Goal: Book appointment/travel/reservation

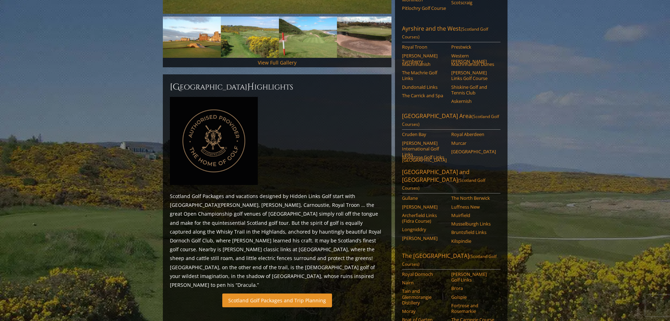
scroll to position [316, 0]
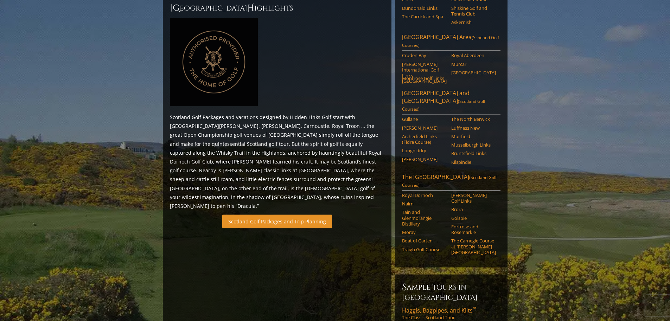
click at [260, 214] on link "Scotland Golf Packages and Trip Planning" at bounding box center [277, 221] width 110 height 14
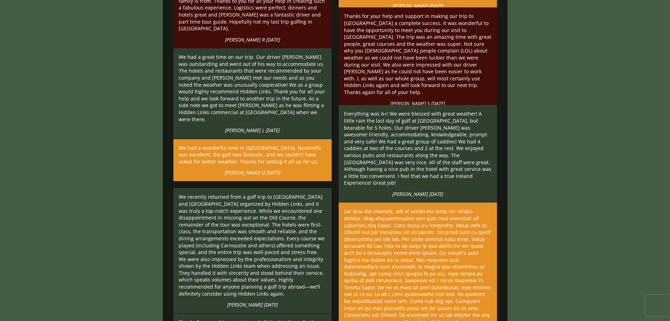
scroll to position [1725, 0]
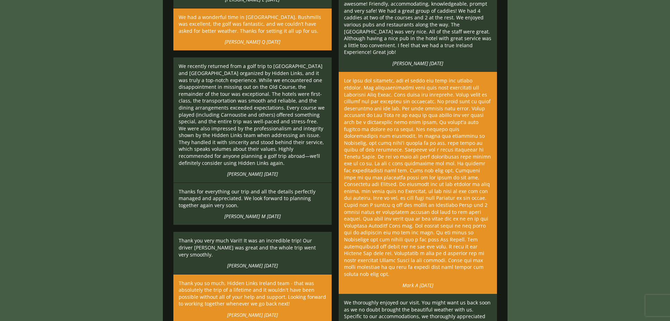
click at [244, 121] on p "We recently returned from a golf trip to Scotland and Ireland organized by Hidd…" at bounding box center [253, 114] width 148 height 103
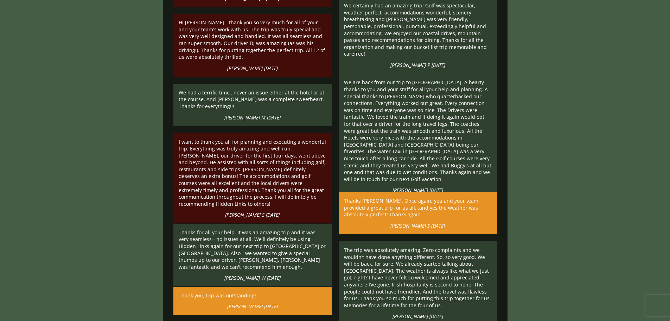
scroll to position [2182, 0]
